Goal: Navigation & Orientation: Find specific page/section

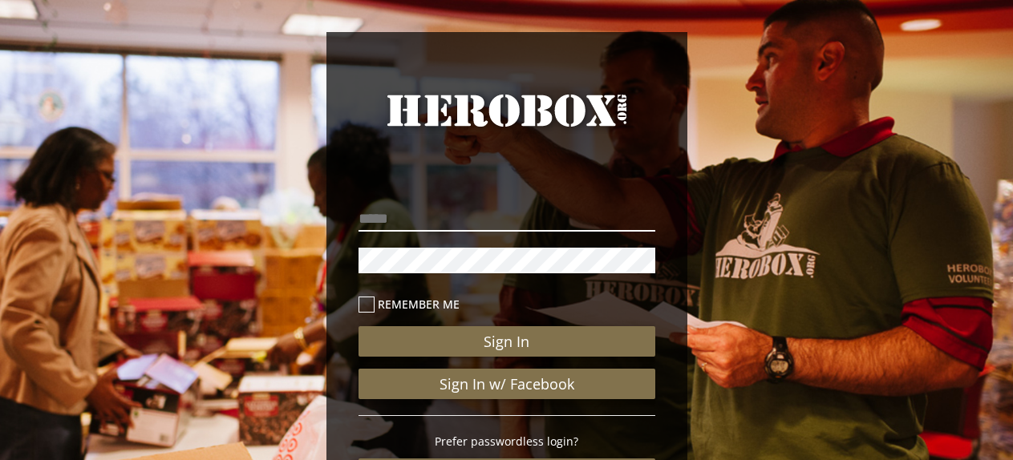
scroll to position [160, 0]
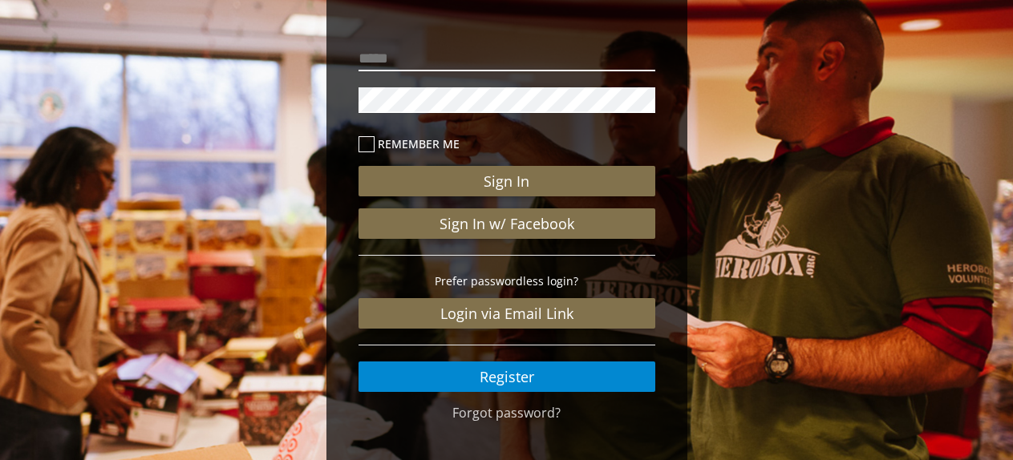
click at [489, 50] on input "email" at bounding box center [507, 59] width 297 height 26
type input "**********"
click at [359, 166] on button "Sign In" at bounding box center [507, 181] width 297 height 30
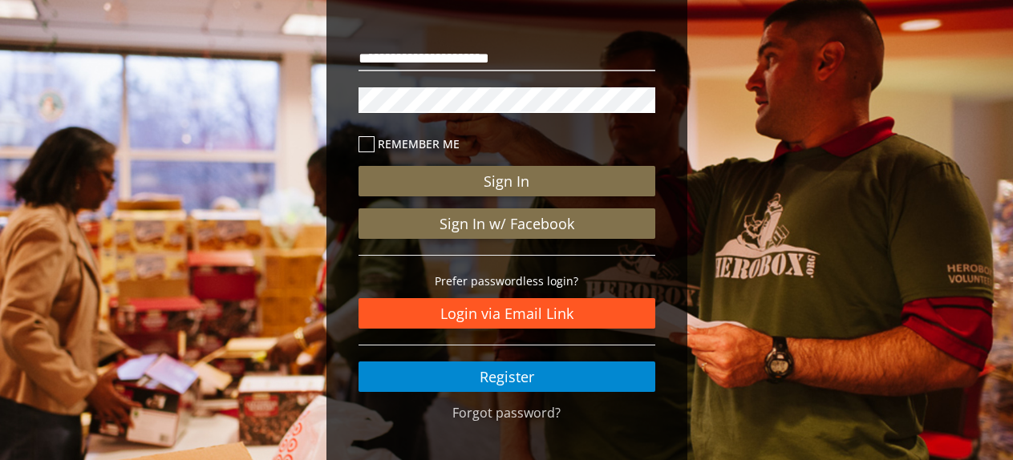
click at [600, 303] on link "Login via Email Link" at bounding box center [507, 313] width 297 height 30
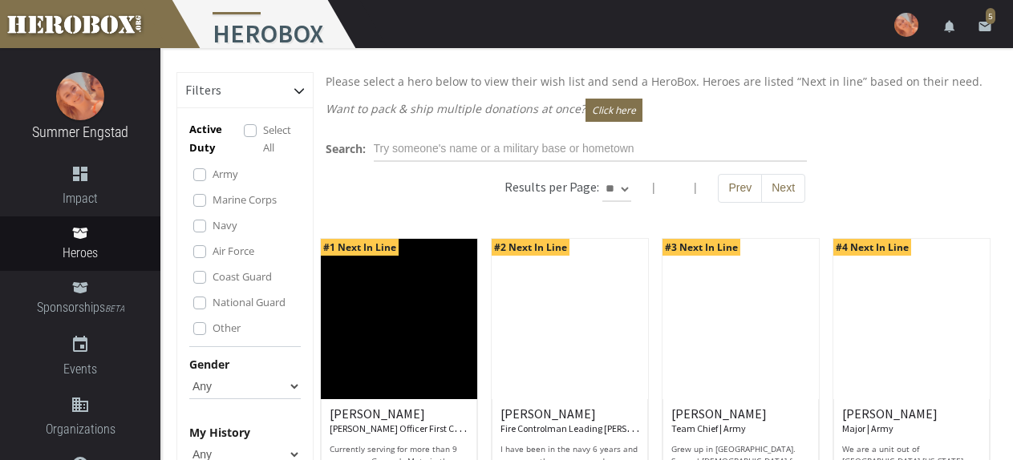
click at [907, 22] on img at bounding box center [906, 25] width 24 height 24
click at [932, 177] on div "Results per Page: ** ** ** | | Prev Next" at bounding box center [656, 196] width 684 height 45
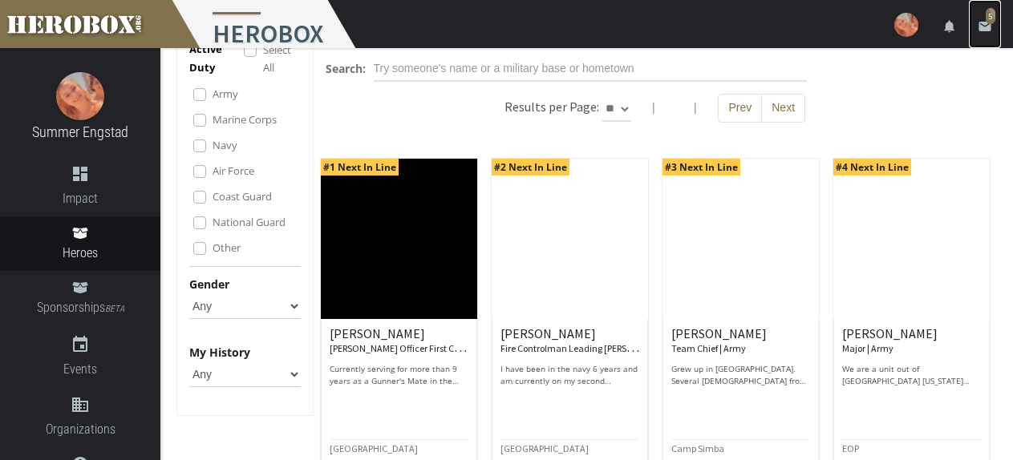
click at [994, 18] on span "5" at bounding box center [991, 16] width 10 height 16
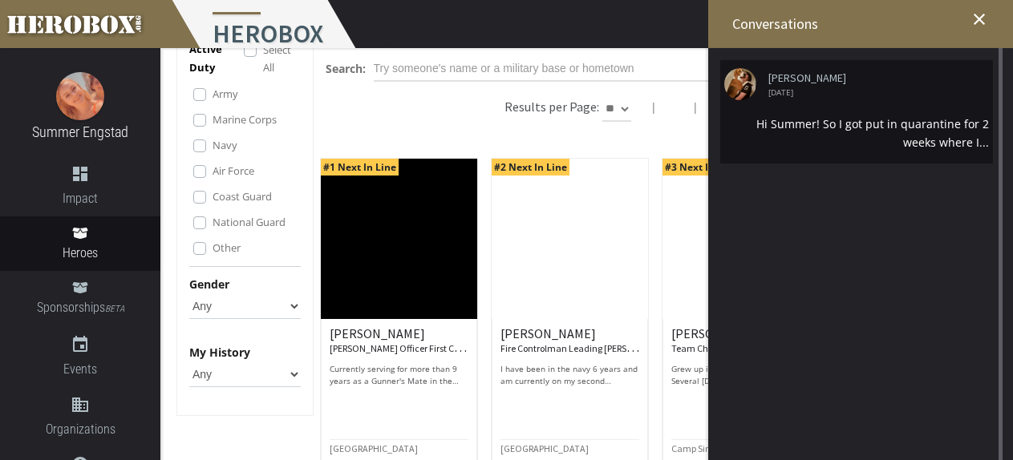
click at [887, 88] on span "[DATE]" at bounding box center [872, 92] width 209 height 8
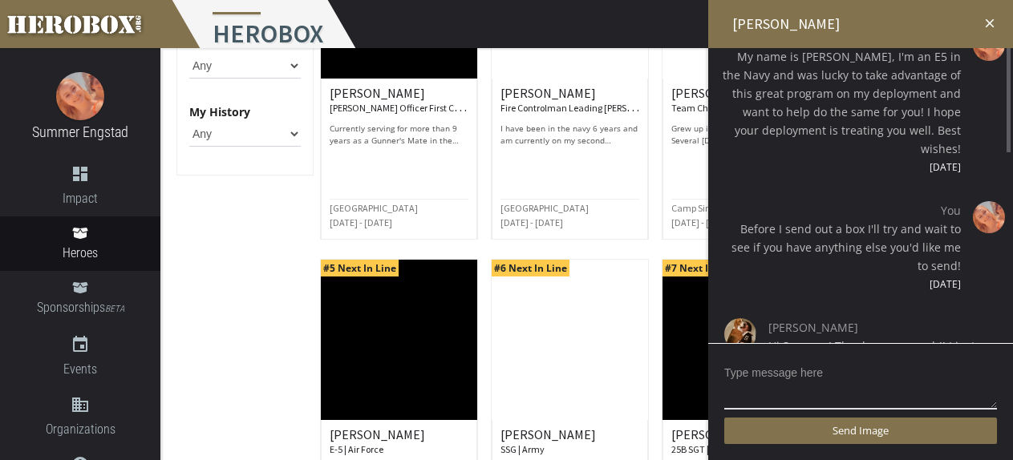
scroll to position [241, 0]
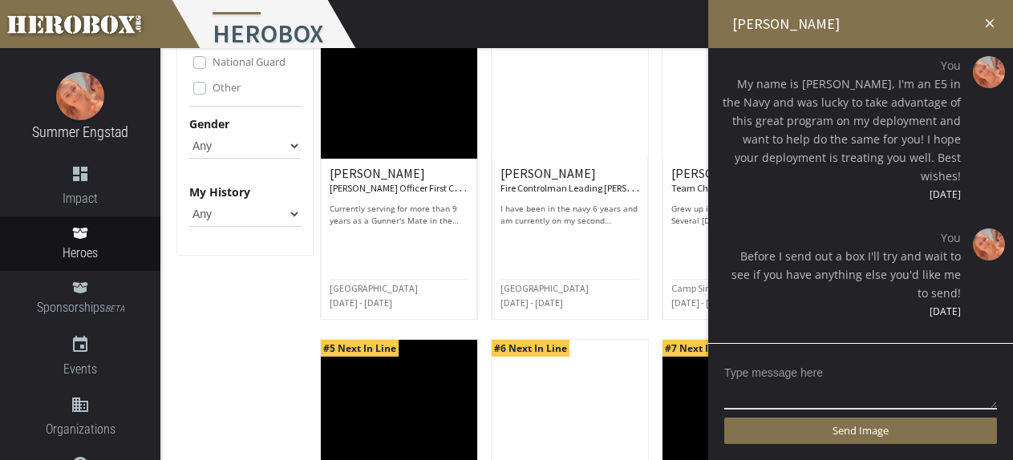
click at [994, 23] on icon "close" at bounding box center [989, 23] width 14 height 14
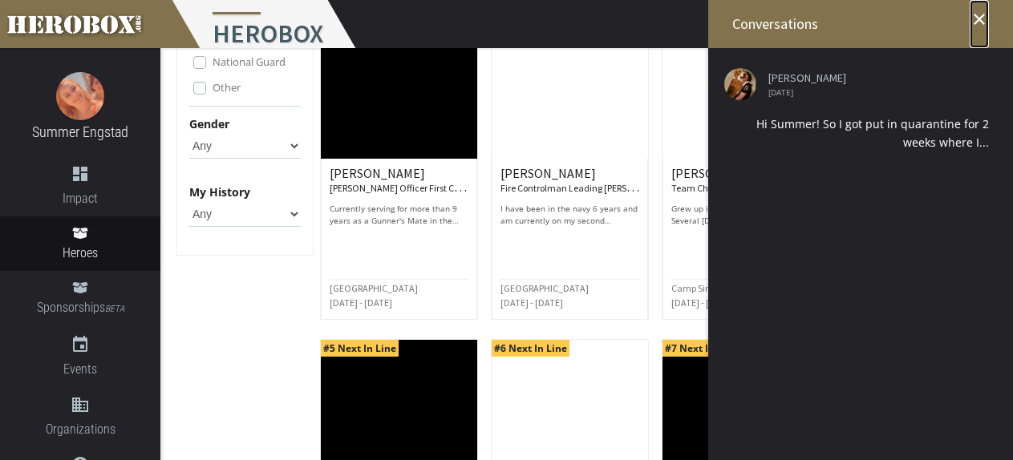
click at [982, 20] on icon "close" at bounding box center [979, 19] width 19 height 19
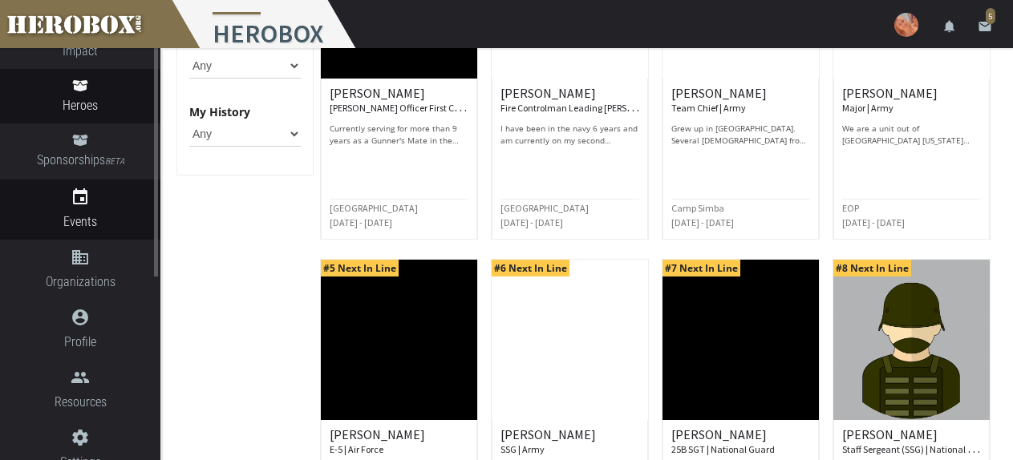
scroll to position [67, 0]
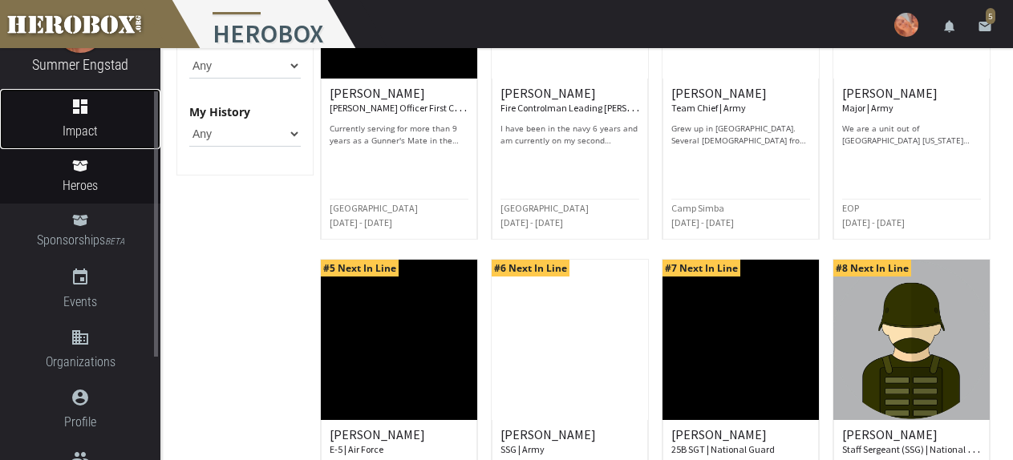
click at [112, 111] on icon "dashboard" at bounding box center [80, 106] width 160 height 19
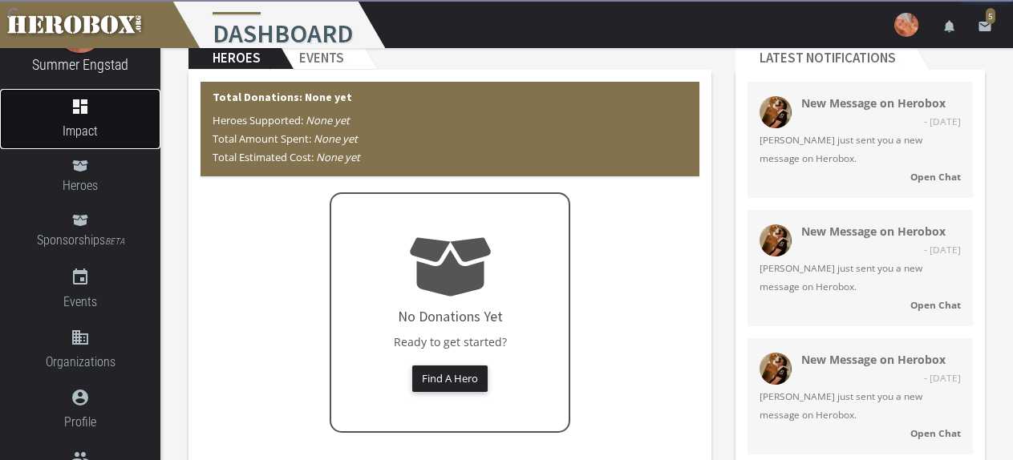
scroll to position [18, 0]
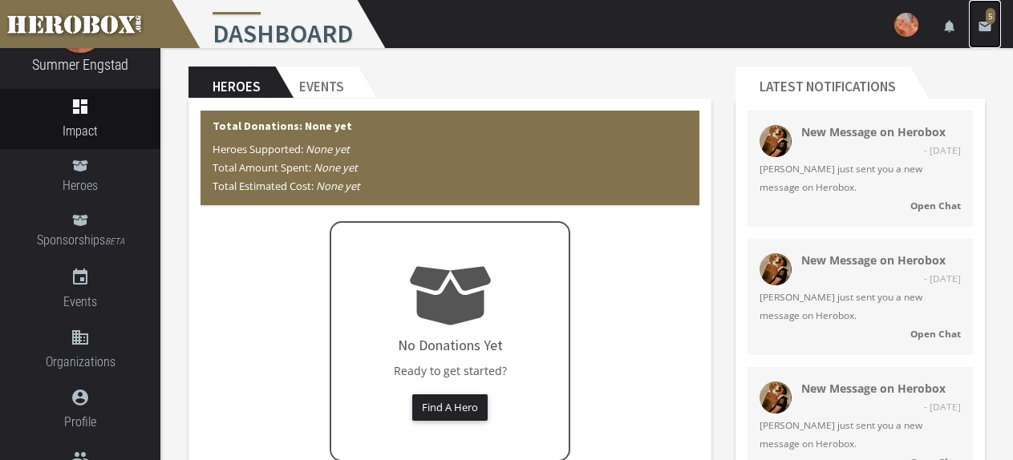
click at [990, 32] on icon "email" at bounding box center [985, 26] width 14 height 14
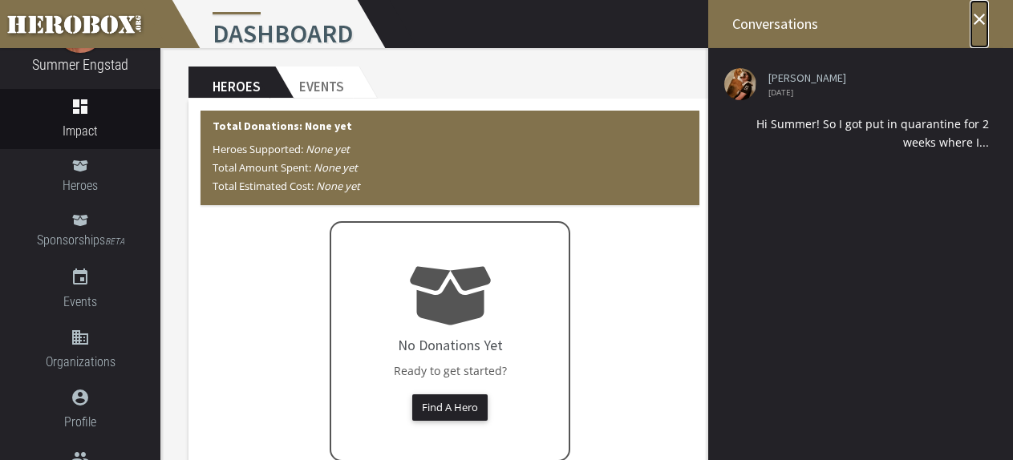
click at [984, 20] on icon "close" at bounding box center [979, 19] width 19 height 19
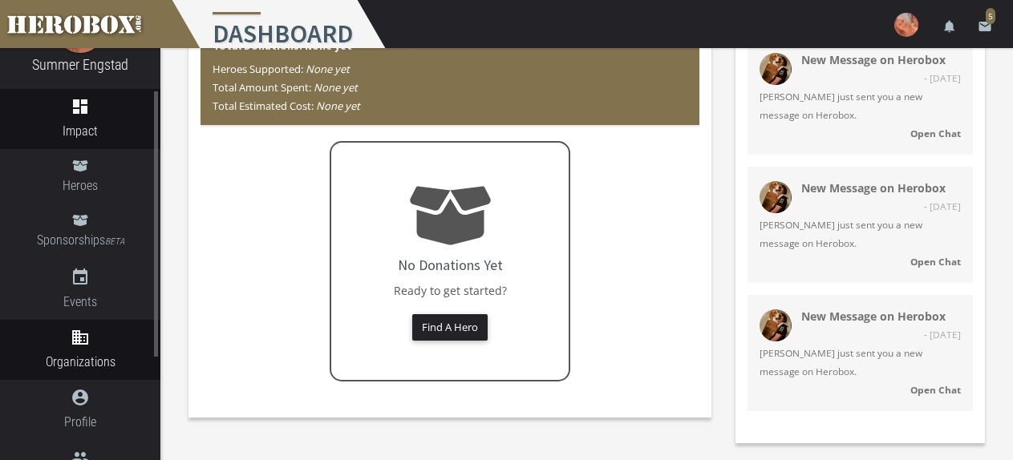
scroll to position [228, 0]
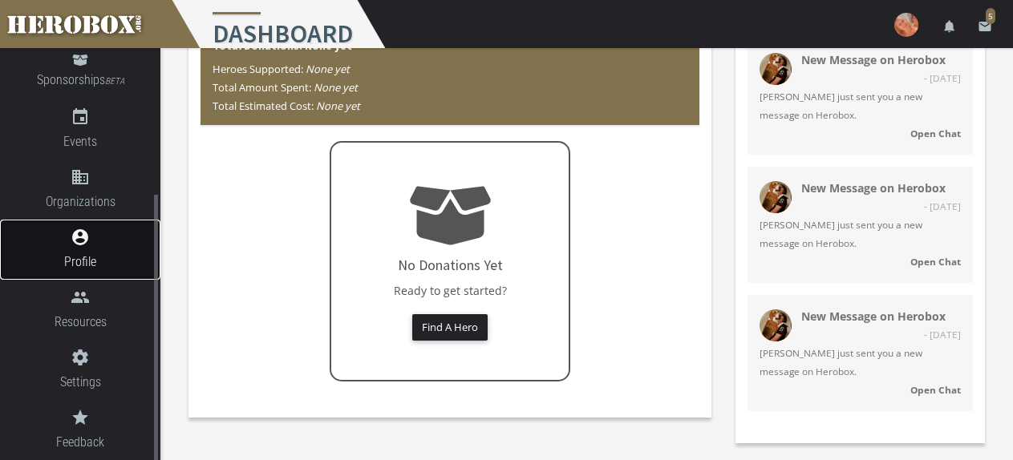
click at [120, 244] on icon "account_circle" at bounding box center [80, 237] width 160 height 19
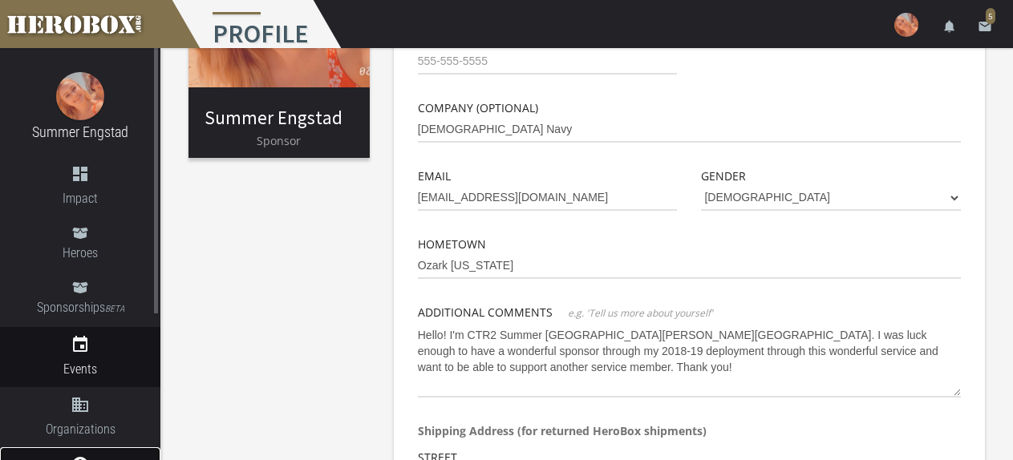
scroll to position [160, 0]
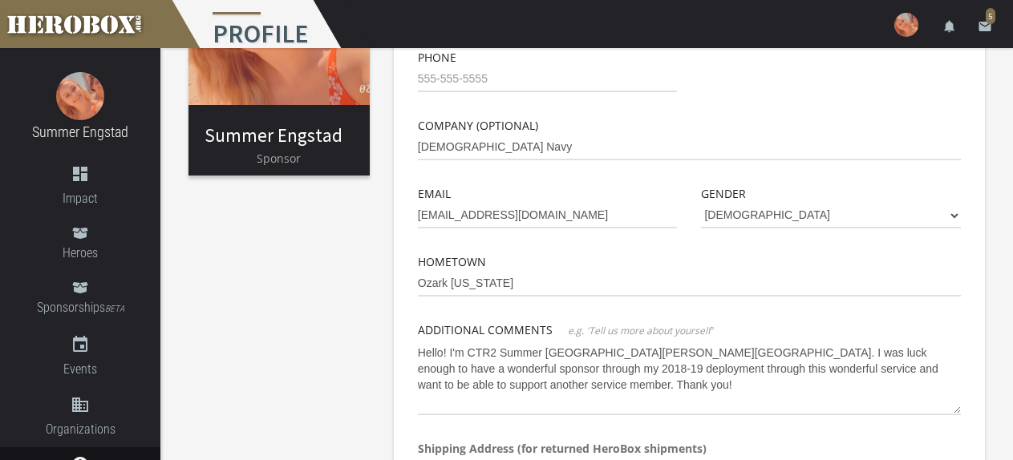
click at [905, 30] on img at bounding box center [906, 25] width 24 height 24
click at [945, 24] on icon "notifications" at bounding box center [949, 26] width 14 height 14
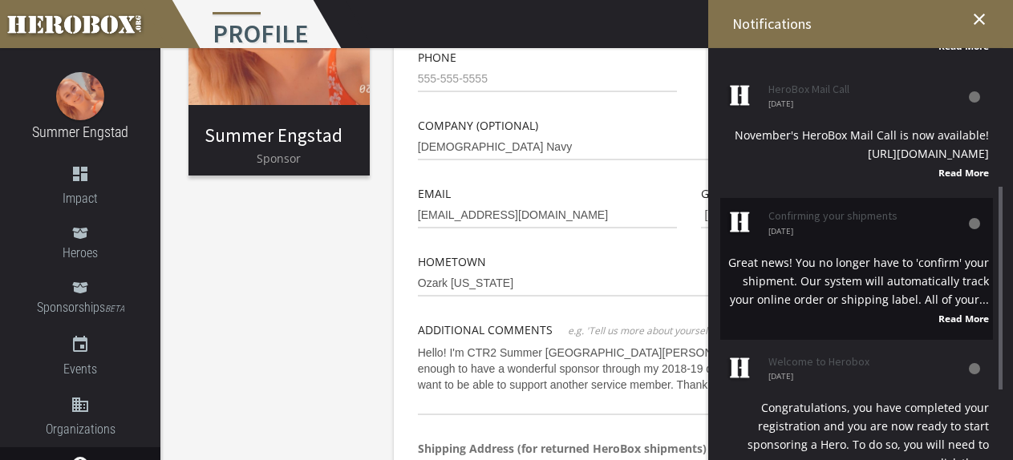
scroll to position [360, 0]
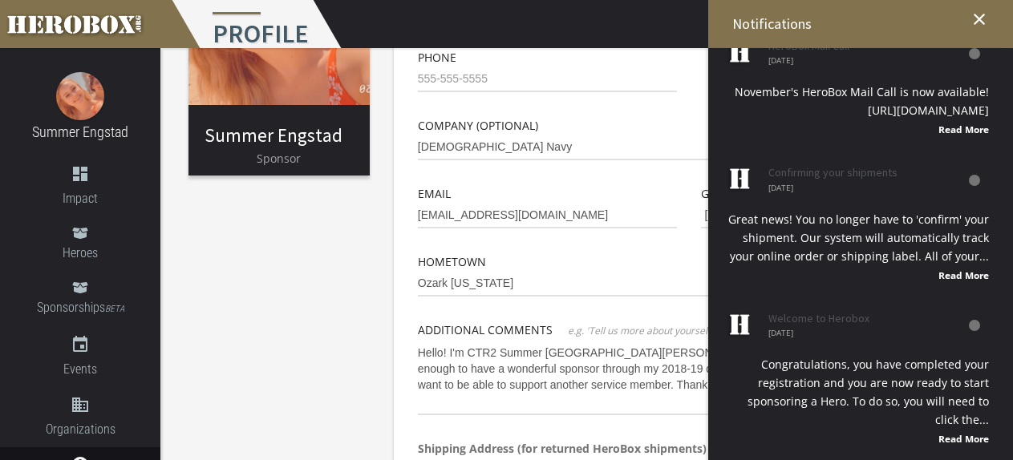
click at [340, 324] on div "Summer Engstad Sponsor Basic Info Profile Image First Name Summer Last Name [GE…" at bounding box center [586, 391] width 853 height 1007
